Goal: Transaction & Acquisition: Book appointment/travel/reservation

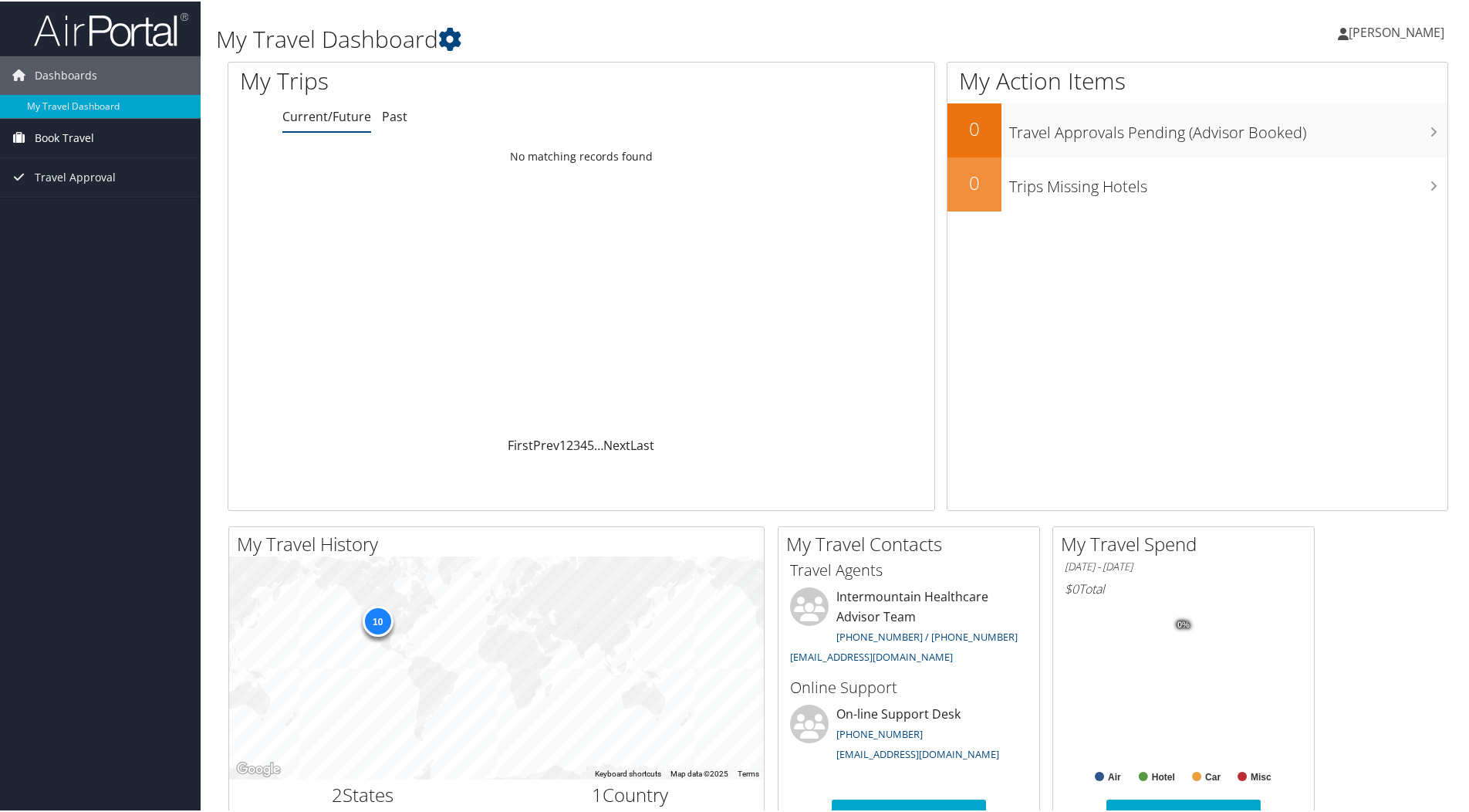
click at [65, 135] on span "Book Travel" at bounding box center [64, 137] width 59 height 39
click at [81, 184] on link "Book/Manage Online Trips" at bounding box center [100, 190] width 201 height 23
